Goal: Check status: Check status

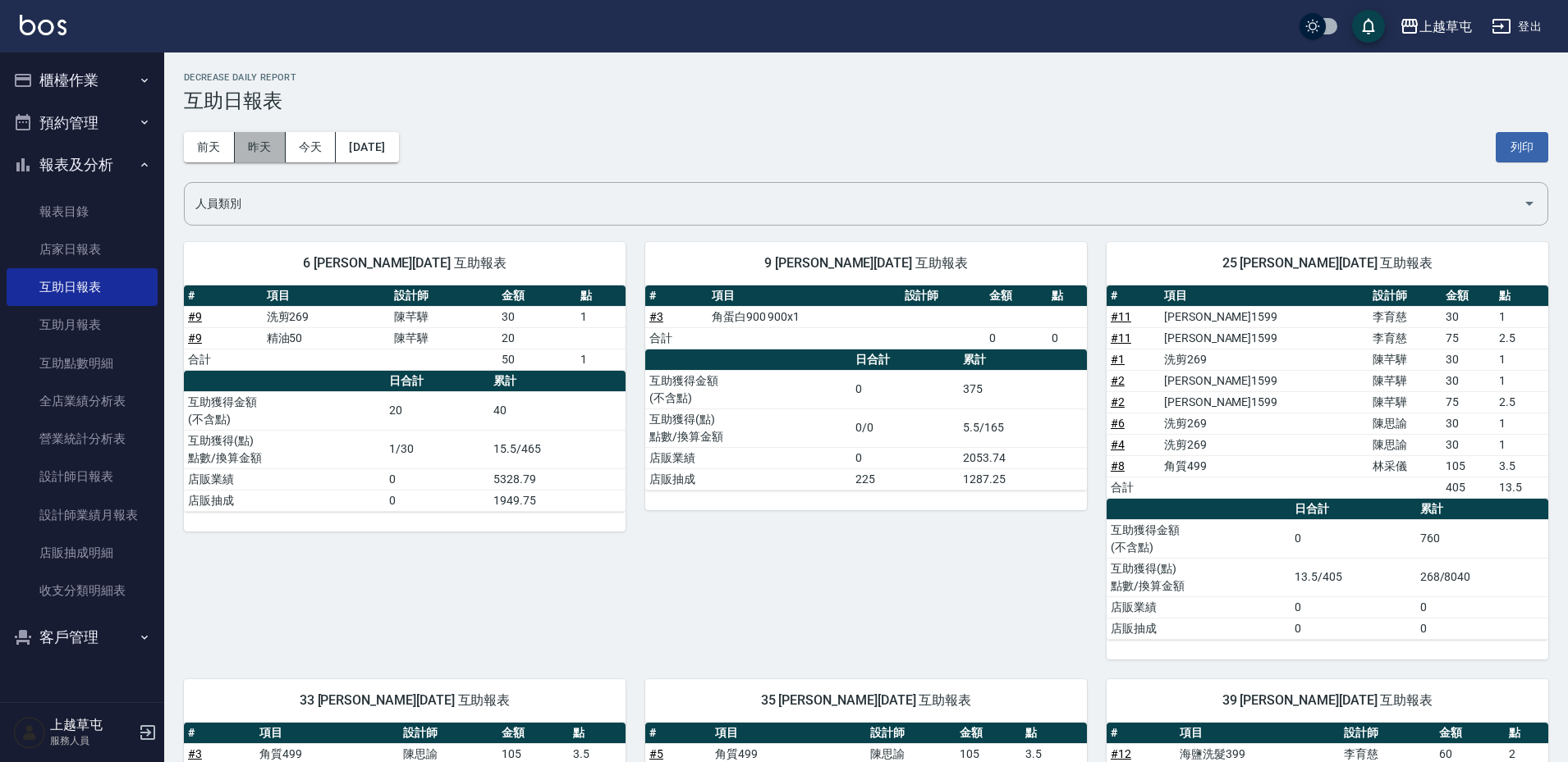
click at [265, 155] on button "昨天" at bounding box center [259, 147] width 51 height 30
click at [191, 149] on button "前天" at bounding box center [209, 147] width 51 height 30
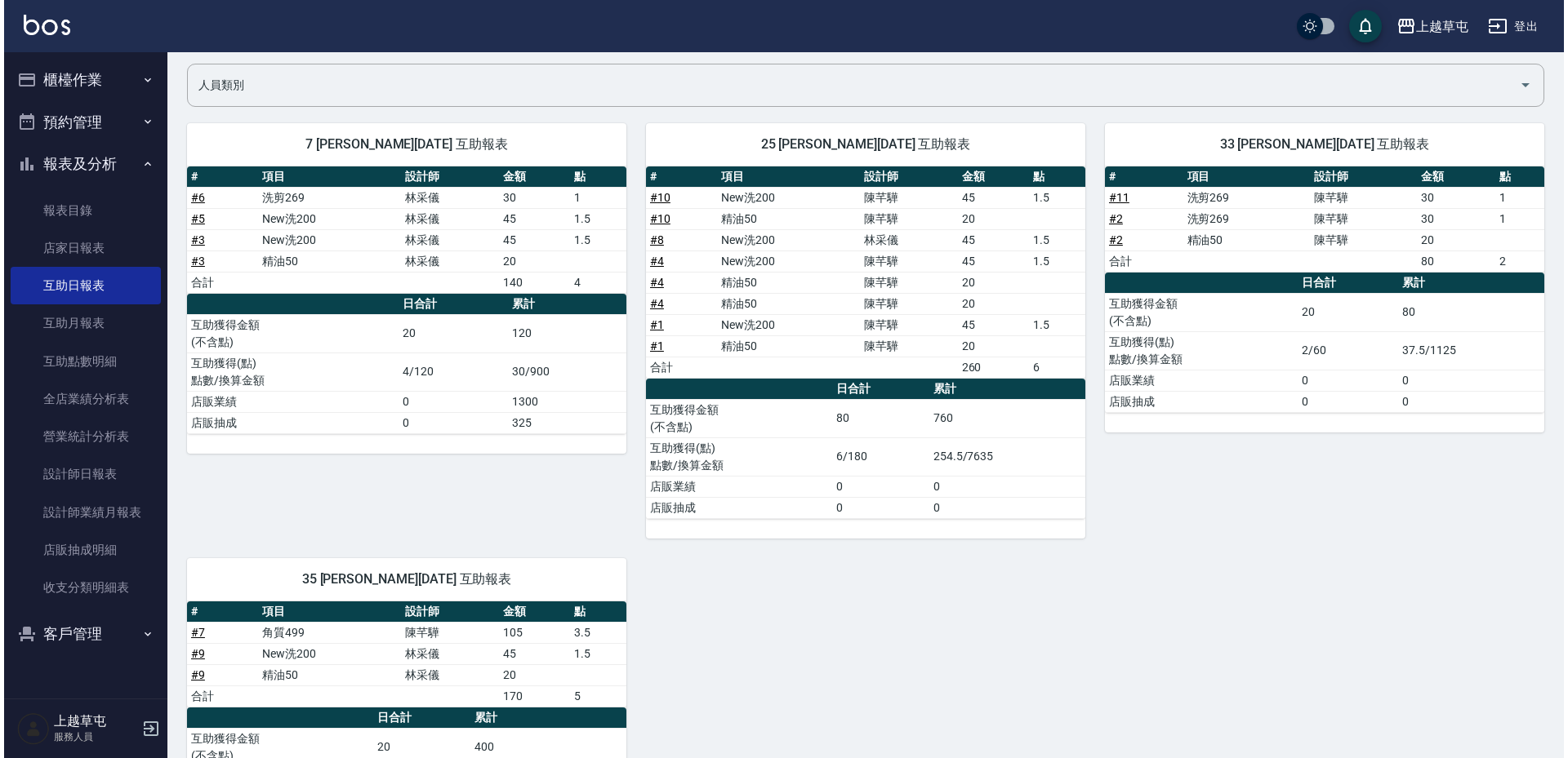
scroll to position [83, 0]
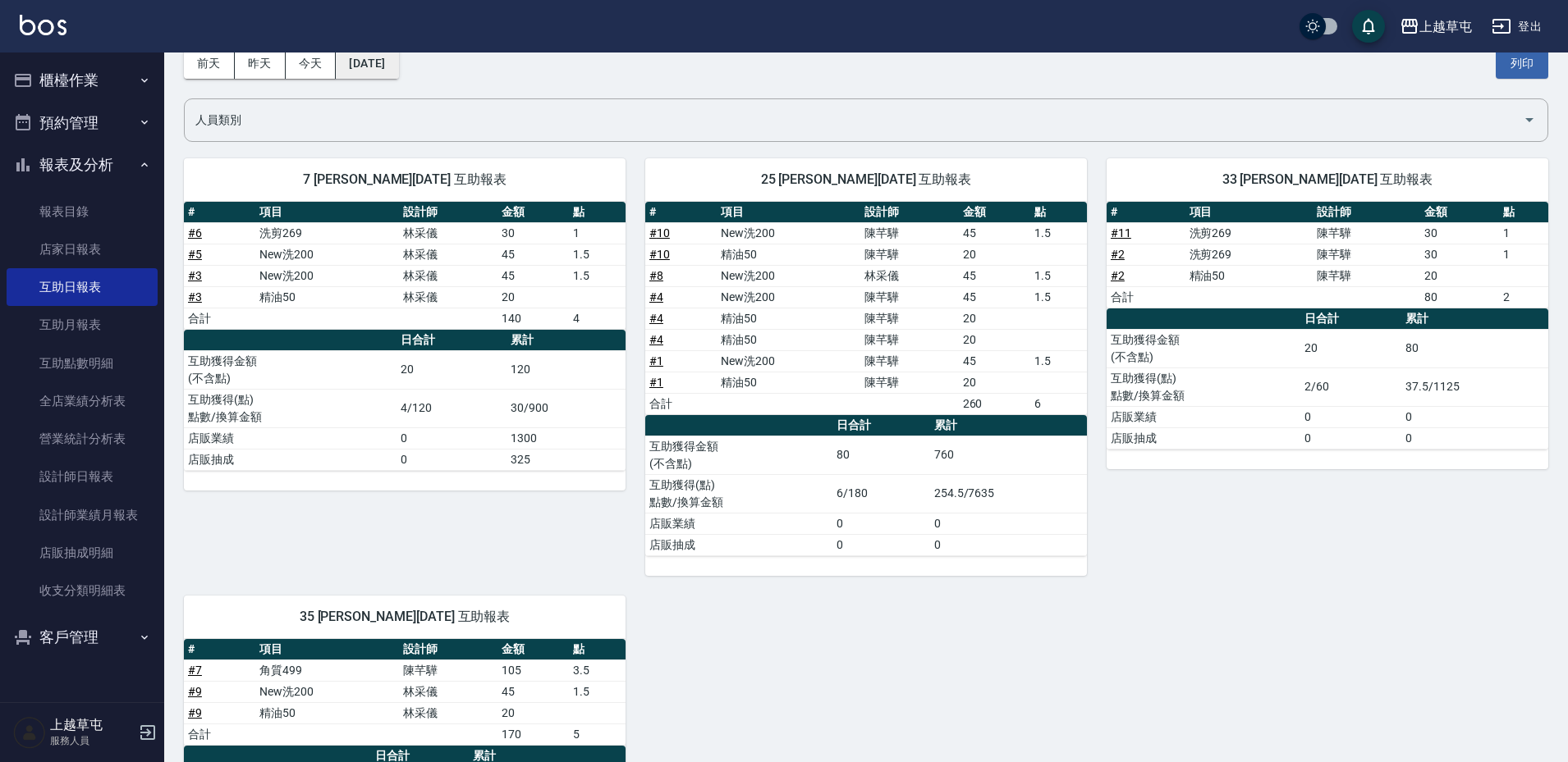
click at [373, 70] on button "[DATE]" at bounding box center [367, 64] width 62 height 30
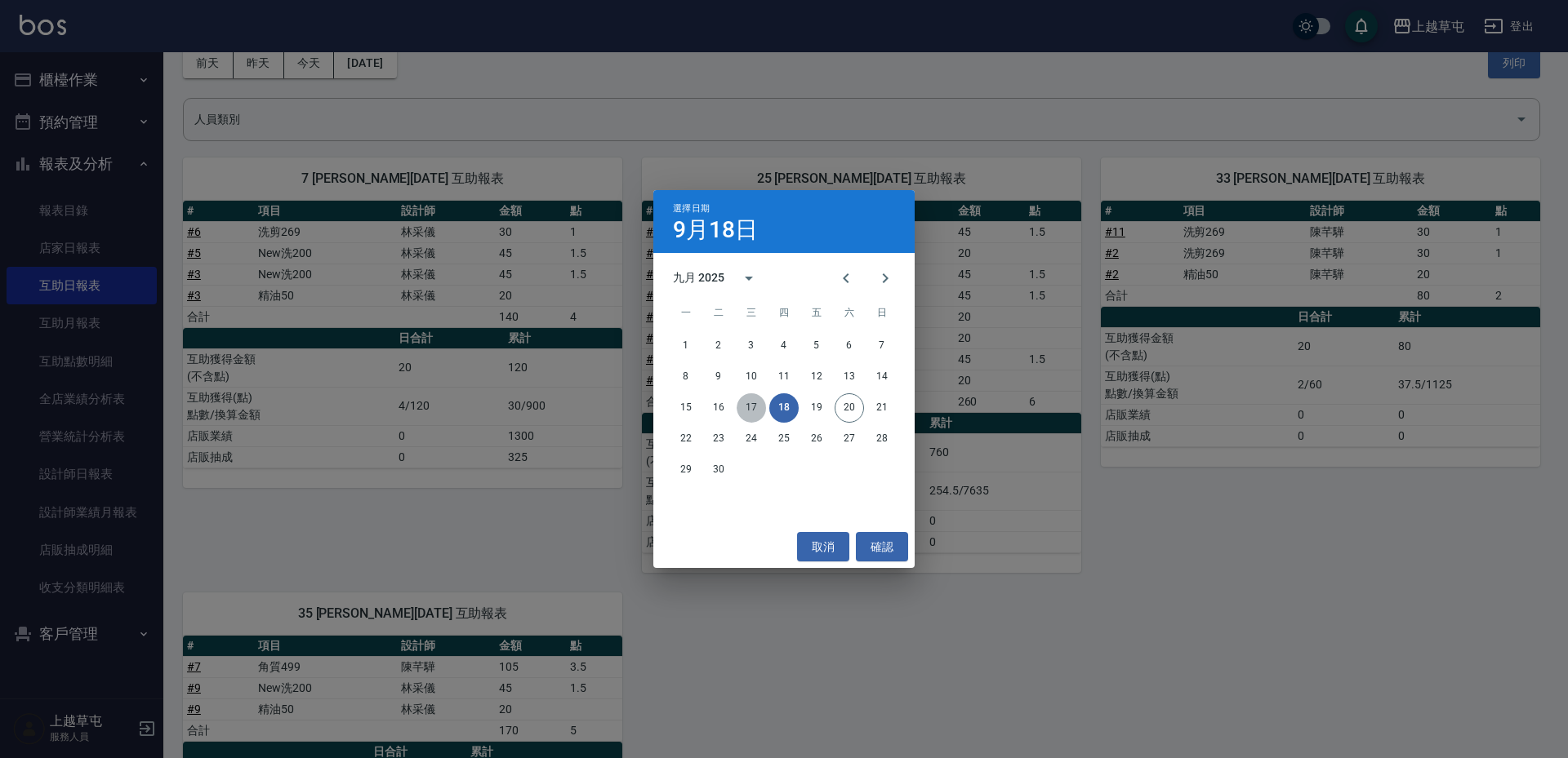
click at [757, 408] on button "17" at bounding box center [751, 407] width 29 height 29
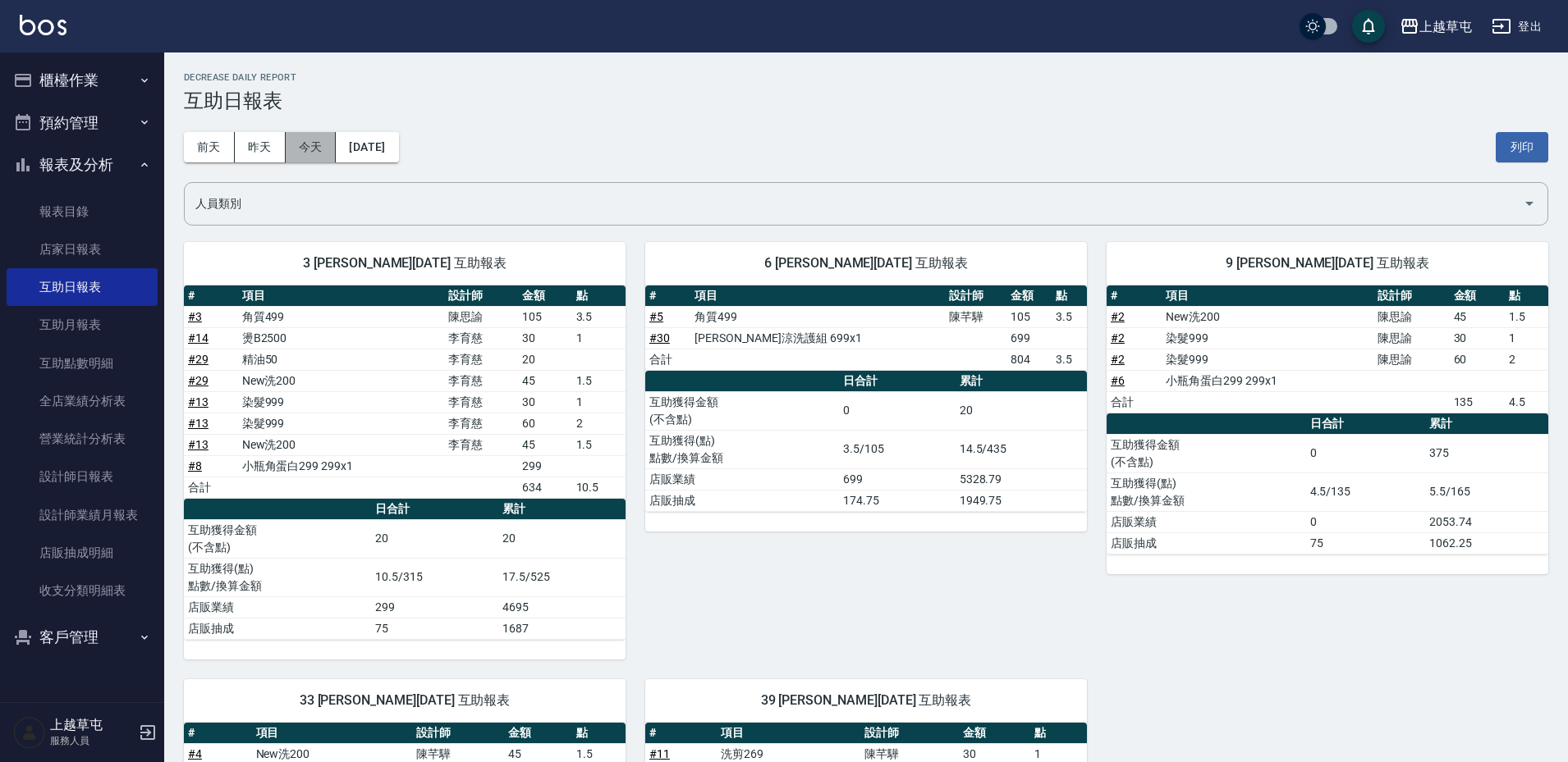
click at [322, 151] on button "今天" at bounding box center [311, 147] width 51 height 30
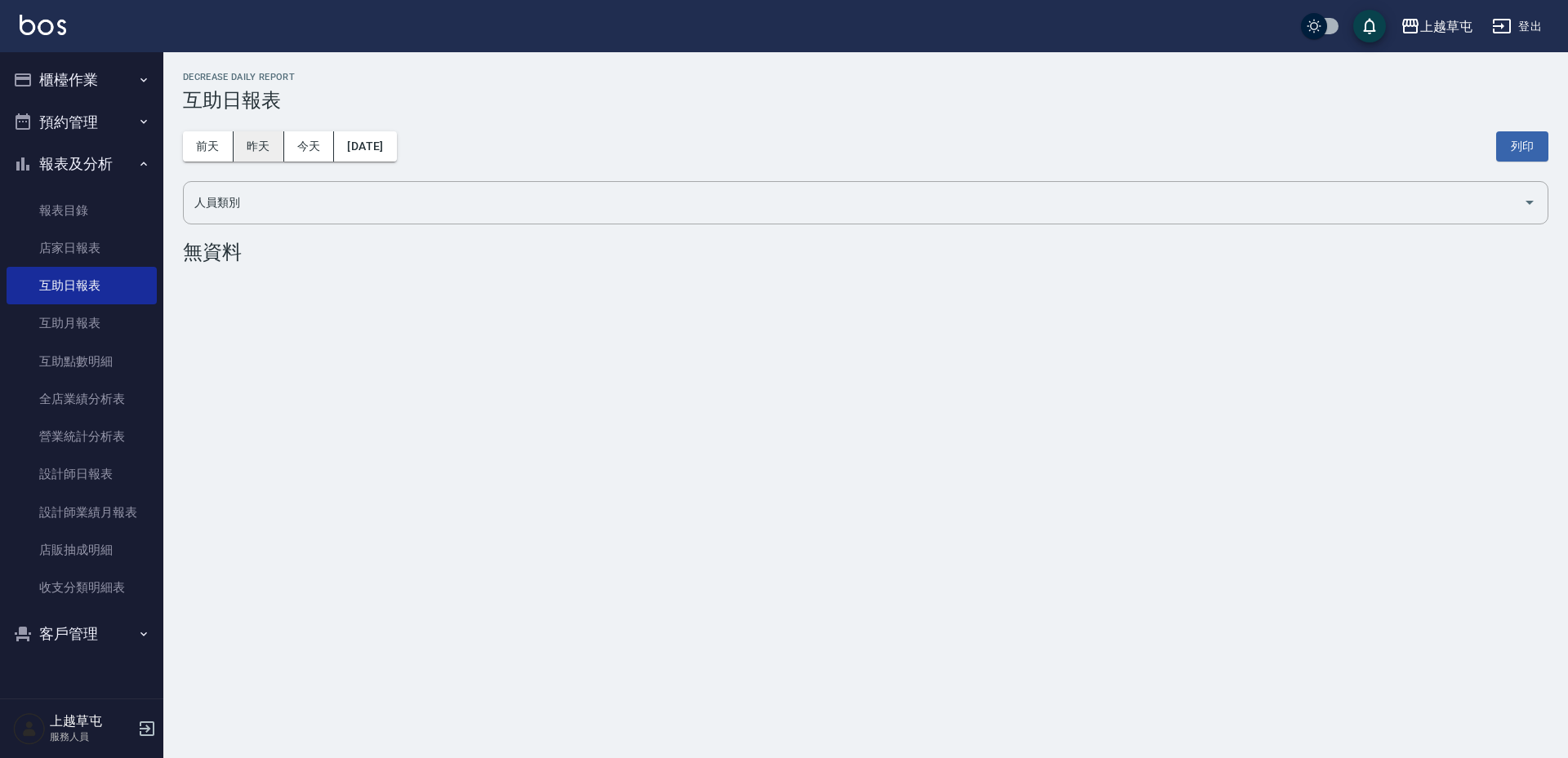
click at [263, 147] on button "昨天" at bounding box center [258, 147] width 50 height 30
